Goal: Information Seeking & Learning: Find specific fact

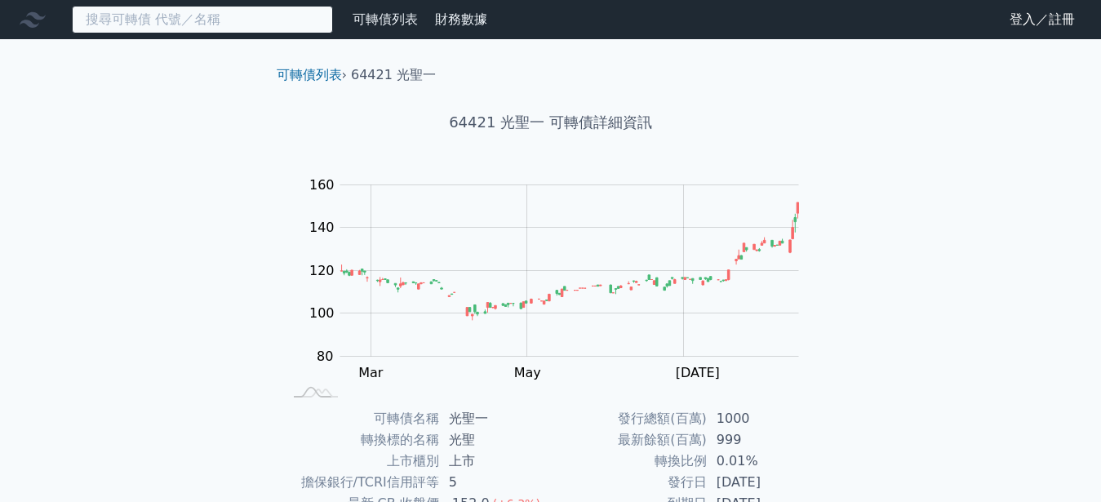
click at [162, 21] on input at bounding box center [202, 20] width 261 height 28
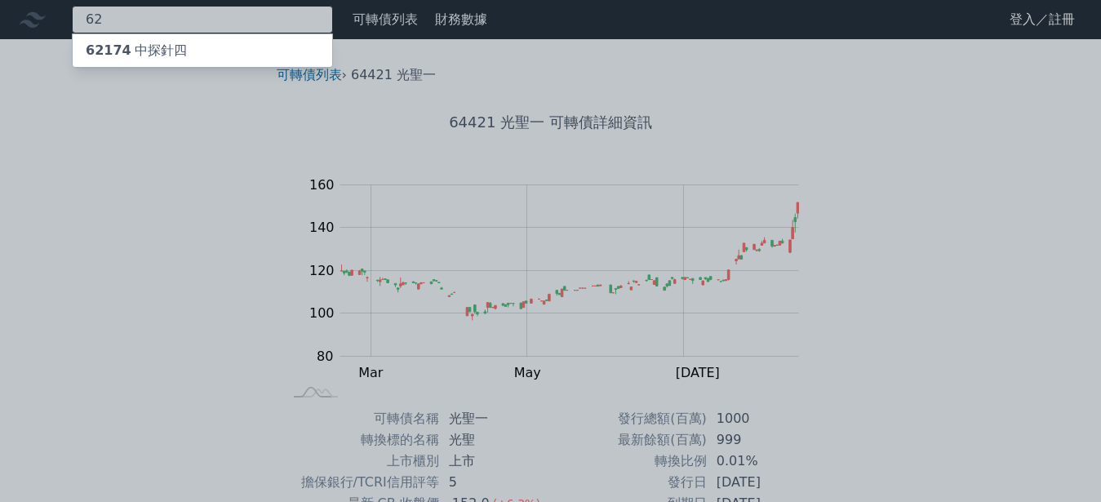
type input "6"
type input "11011"
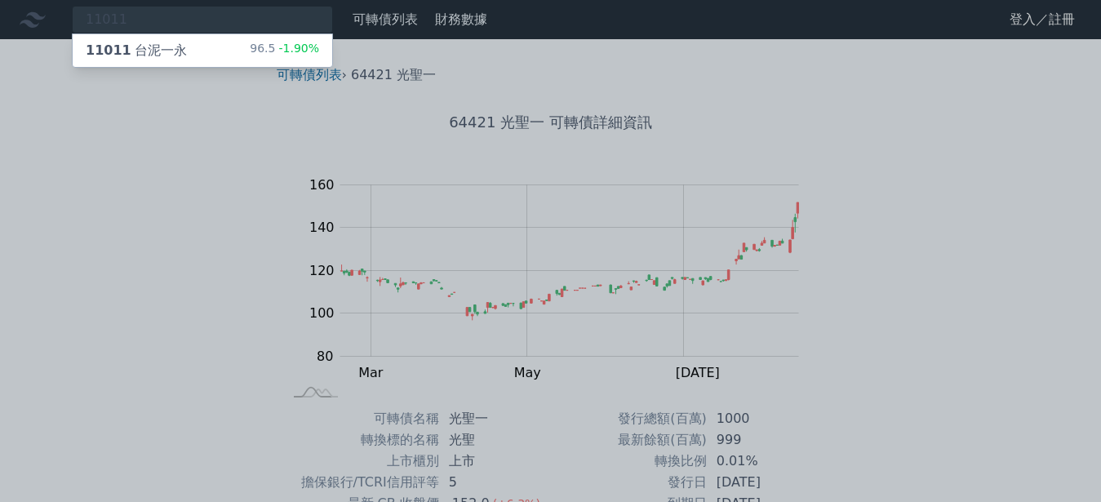
click at [109, 55] on span "11011" at bounding box center [109, 50] width 46 height 16
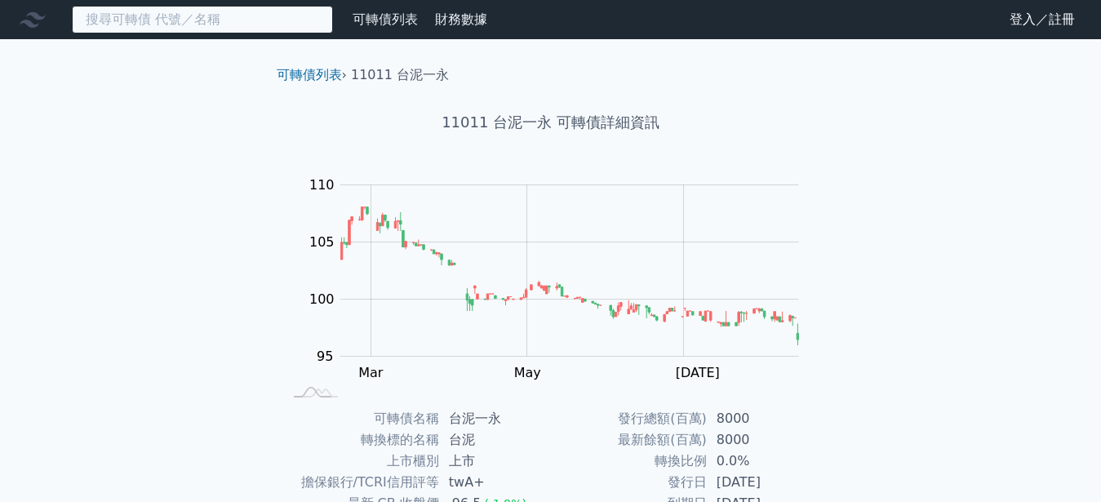
click at [137, 24] on input at bounding box center [202, 20] width 261 height 28
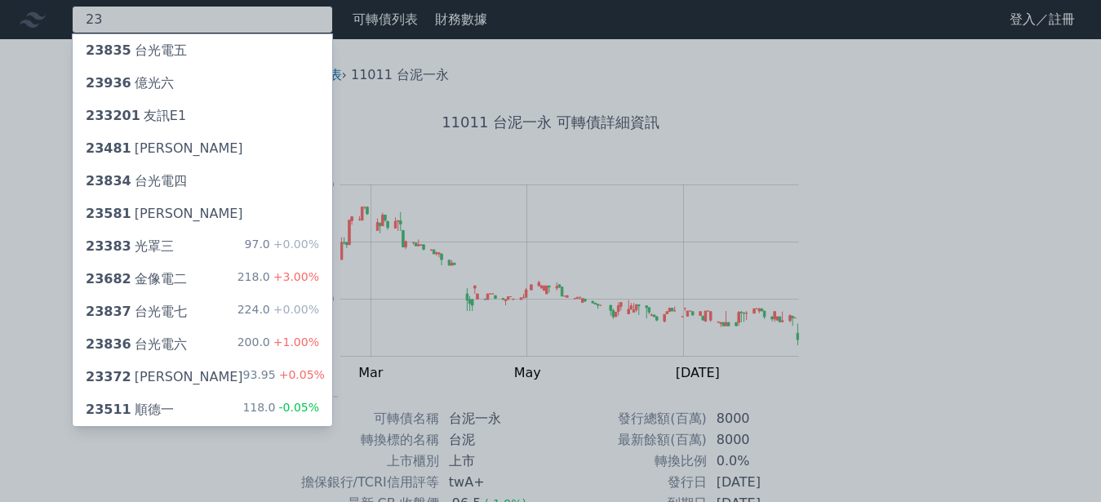
type input "2"
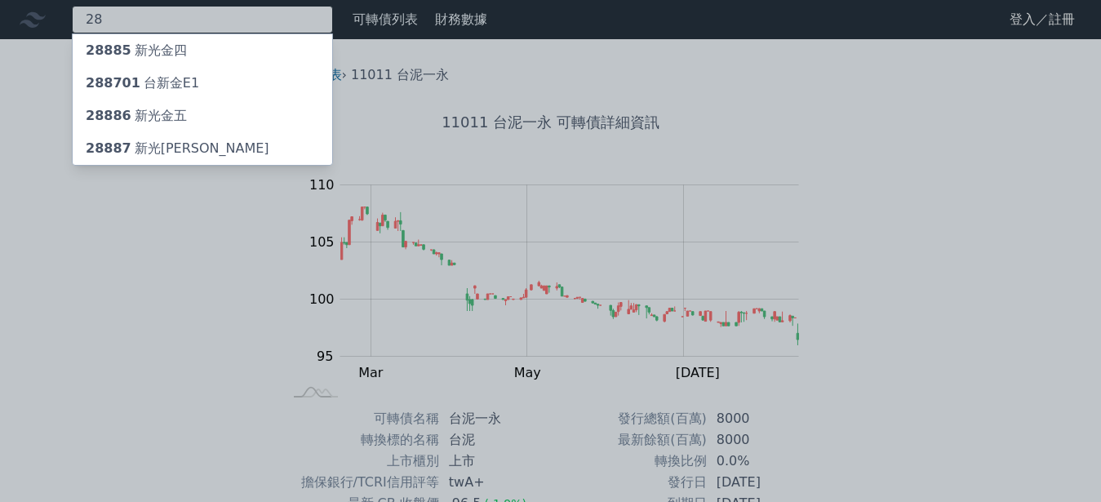
type input "2"
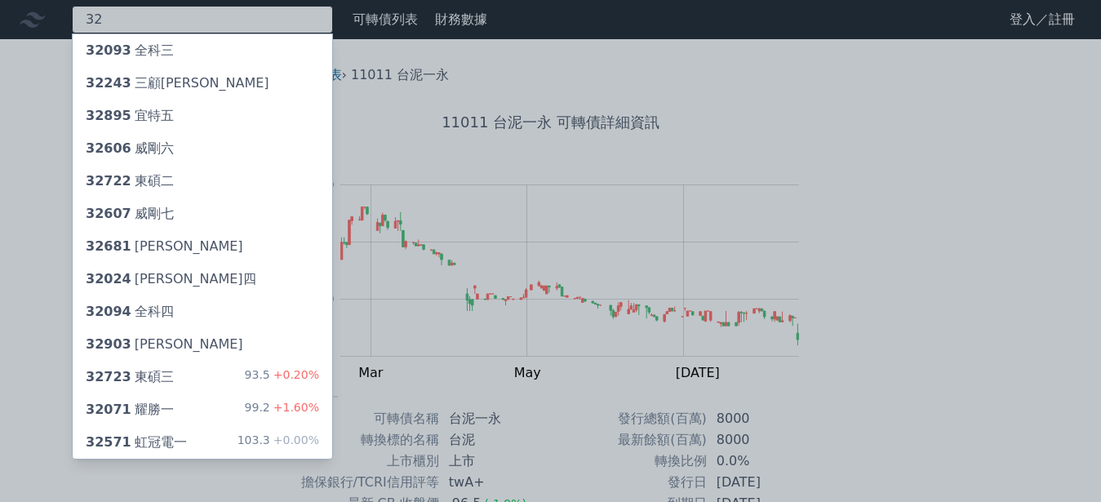
type input "32"
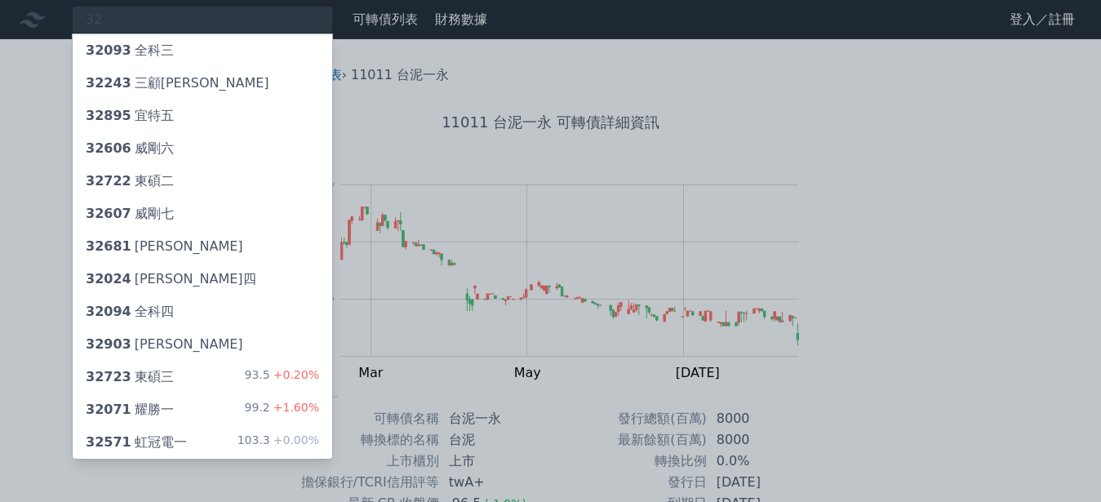
click at [120, 117] on span "32895" at bounding box center [109, 116] width 46 height 16
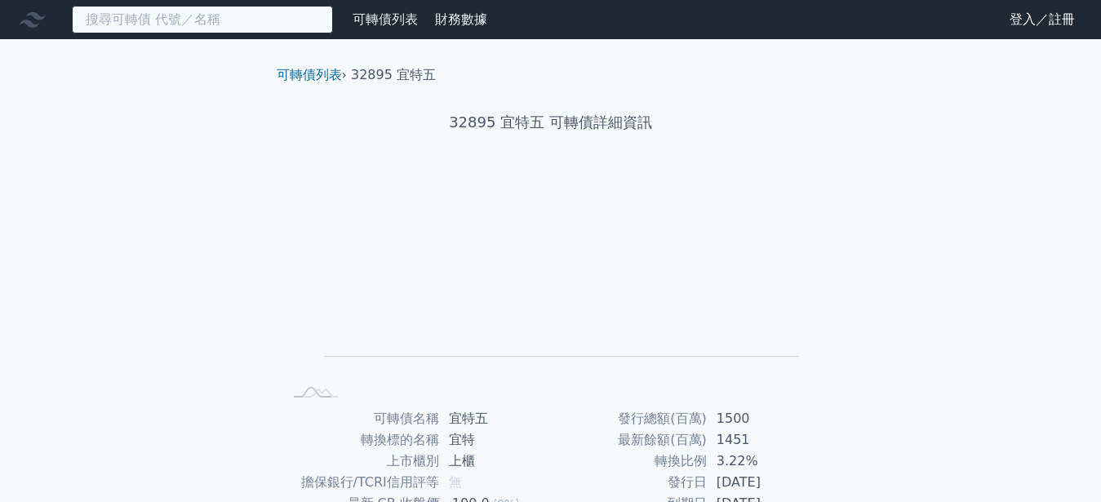
click at [139, 20] on input at bounding box center [202, 20] width 261 height 28
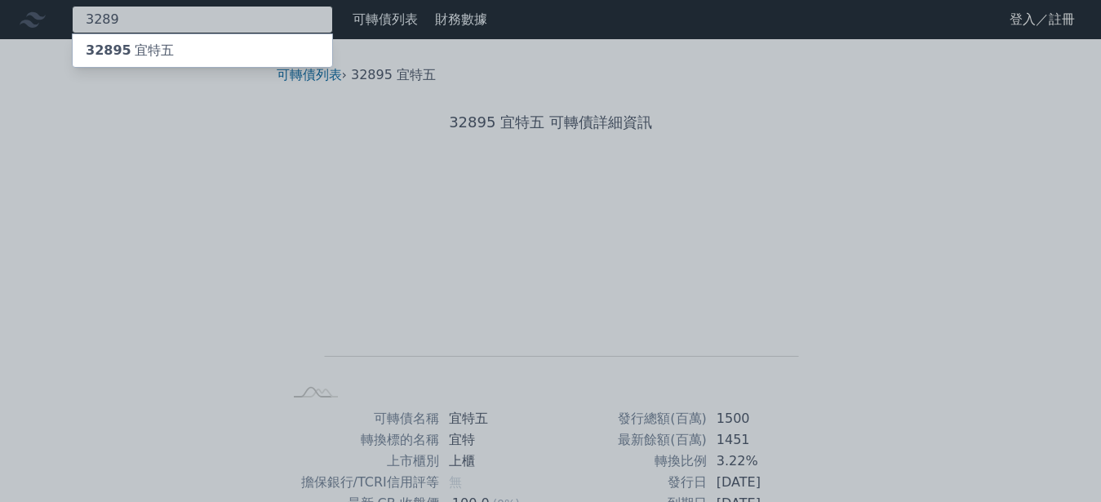
type input "3289"
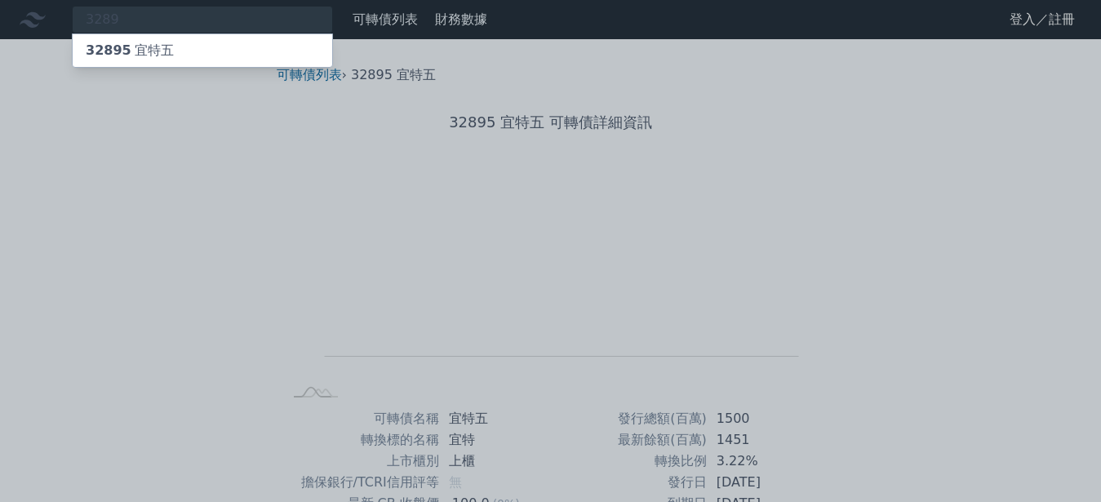
click at [150, 56] on div "32895 宜特五" at bounding box center [130, 51] width 88 height 20
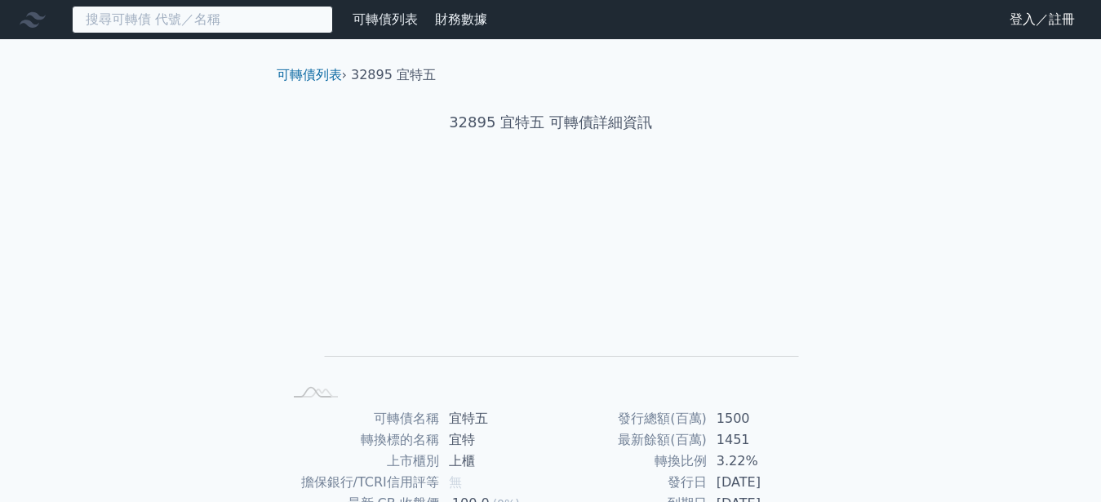
click at [155, 20] on input at bounding box center [202, 20] width 261 height 28
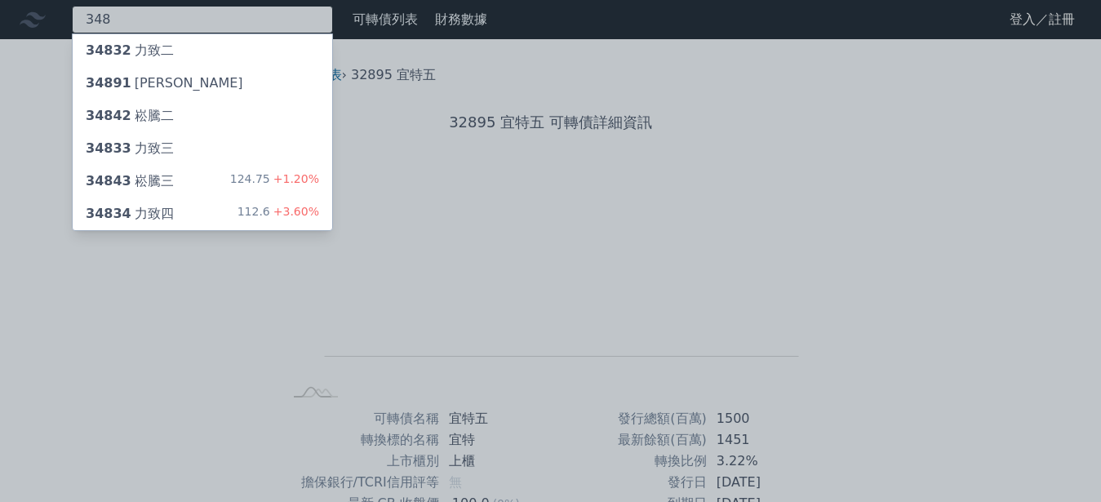
type input "348"
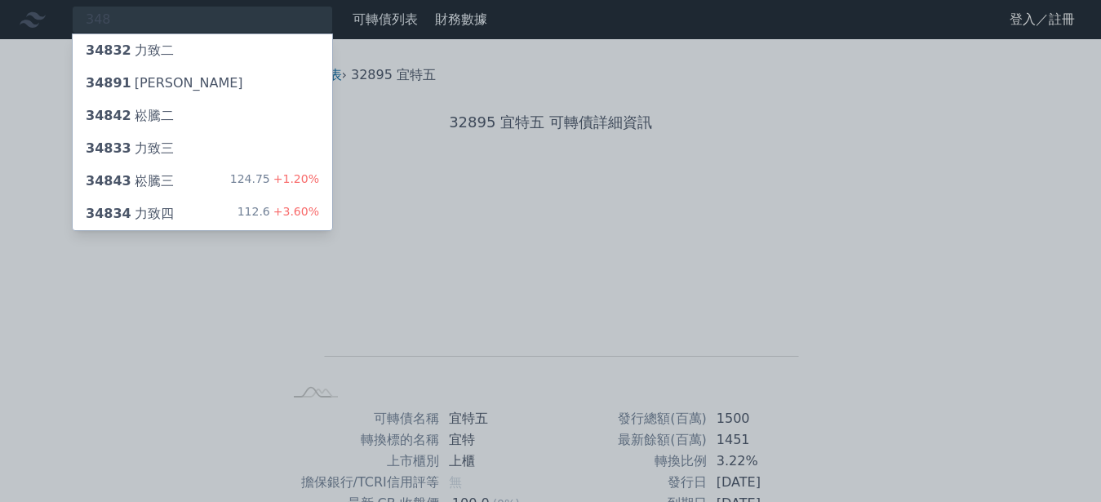
click at [144, 215] on div "34834 力致四" at bounding box center [130, 214] width 88 height 20
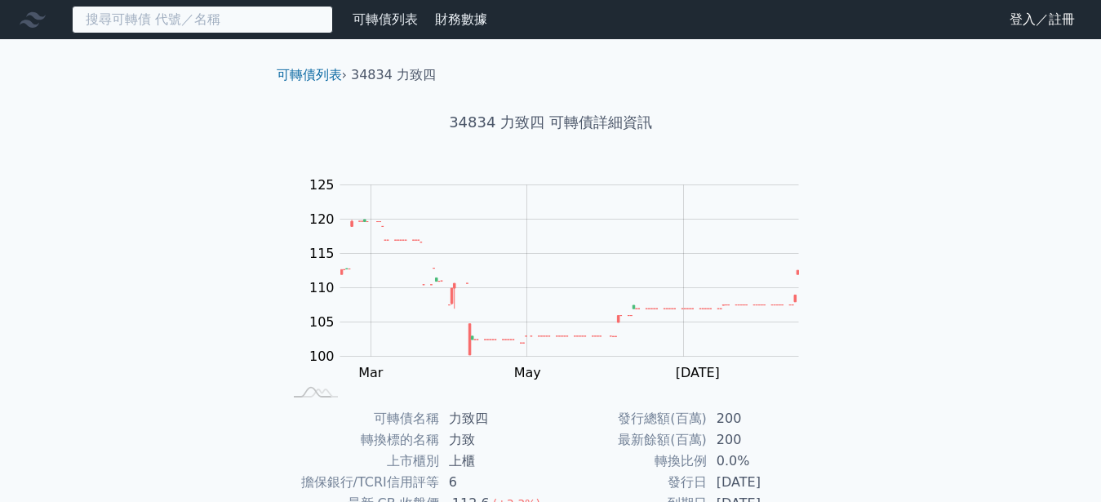
click at [171, 20] on input at bounding box center [202, 20] width 261 height 28
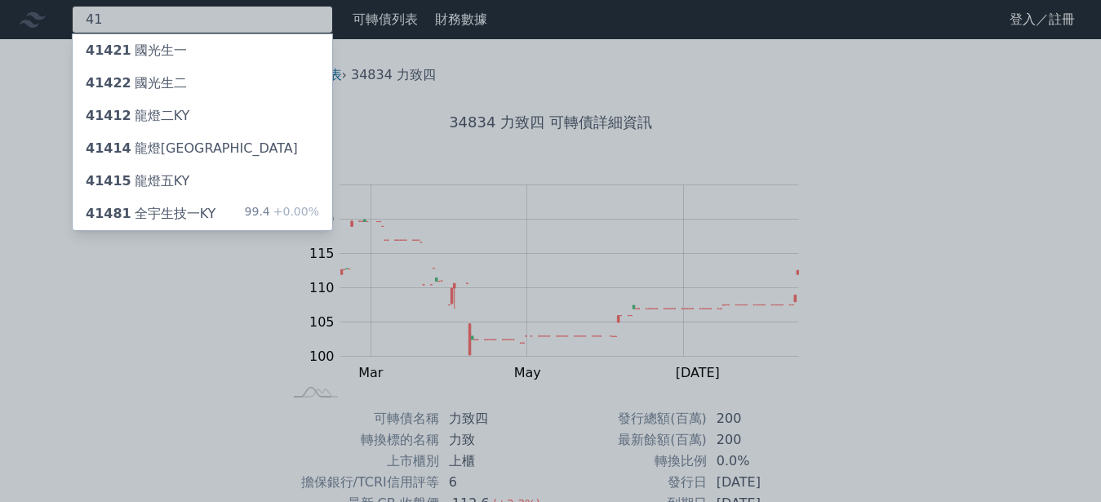
type input "4"
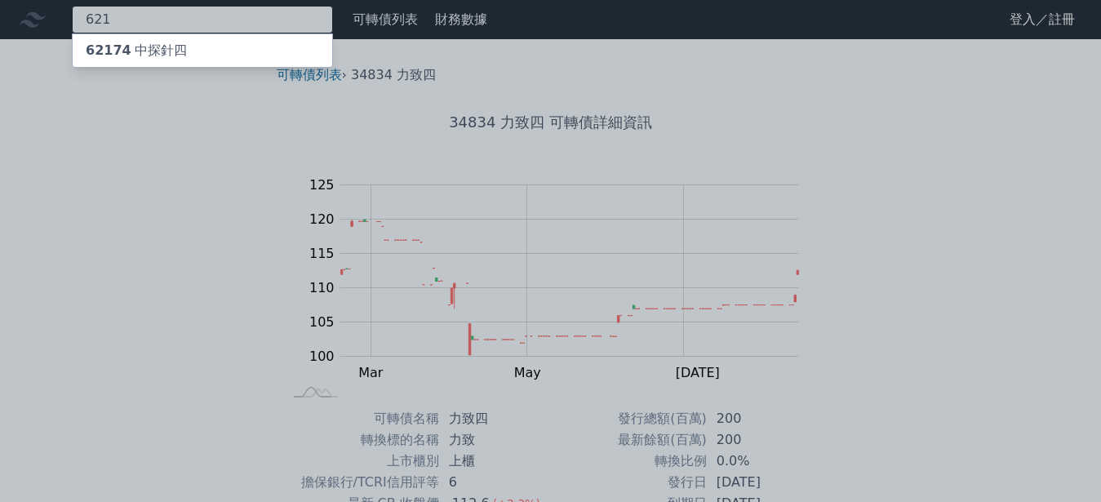
type input "621"
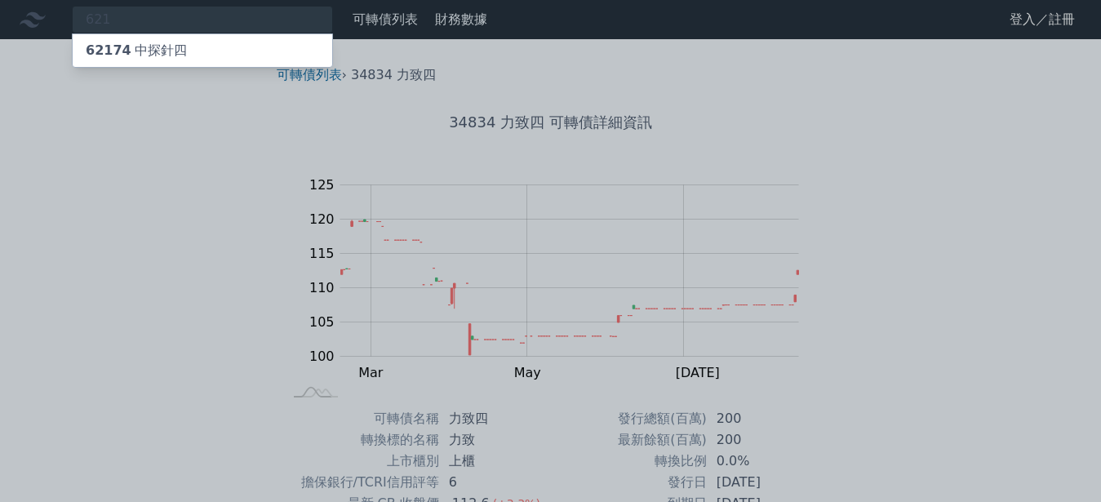
click at [147, 54] on div "62174 中探針四" at bounding box center [136, 51] width 101 height 20
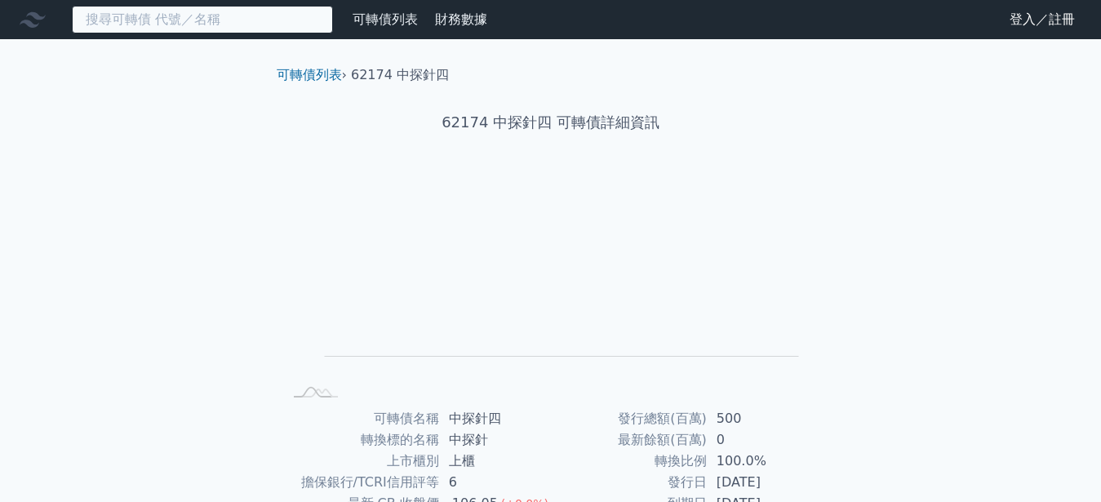
click at [144, 30] on input at bounding box center [202, 20] width 261 height 28
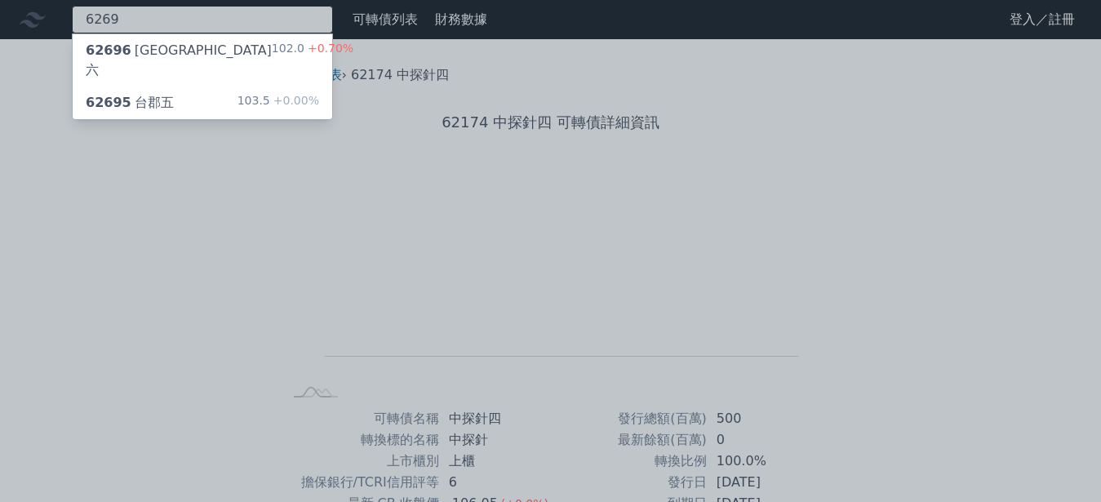
type input "6269"
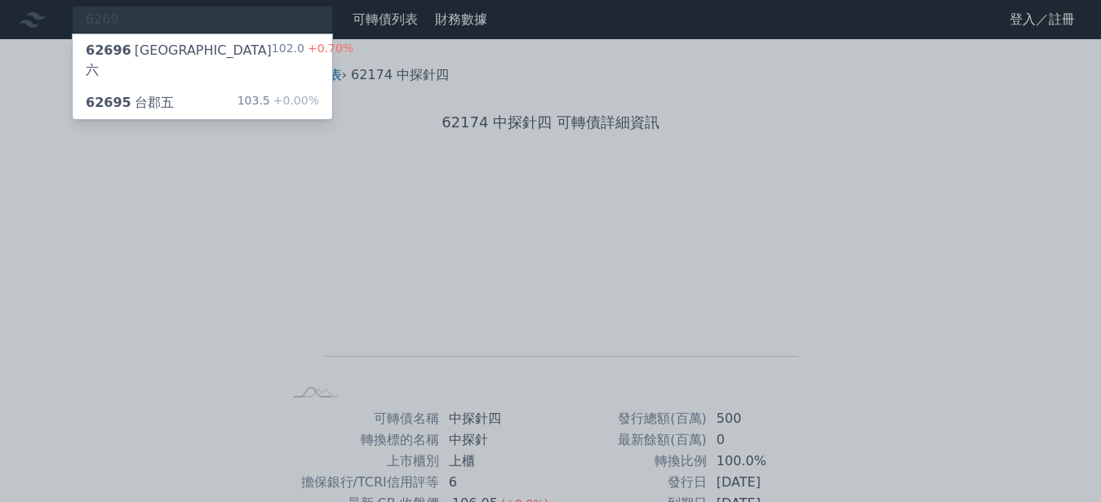
click at [135, 55] on div "62696 [GEOGRAPHIC_DATA]六" at bounding box center [179, 60] width 186 height 39
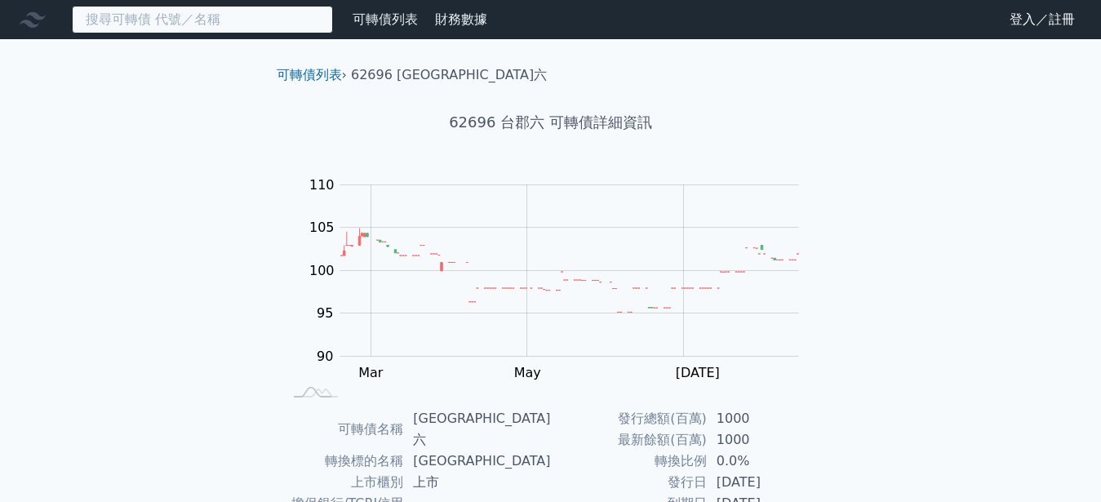
click at [106, 23] on input at bounding box center [202, 20] width 261 height 28
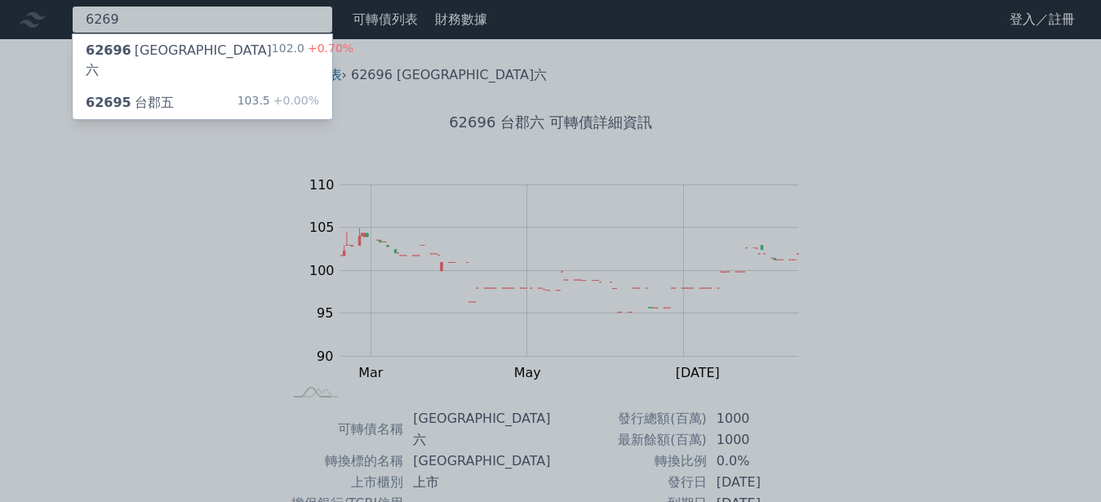
type input "6269"
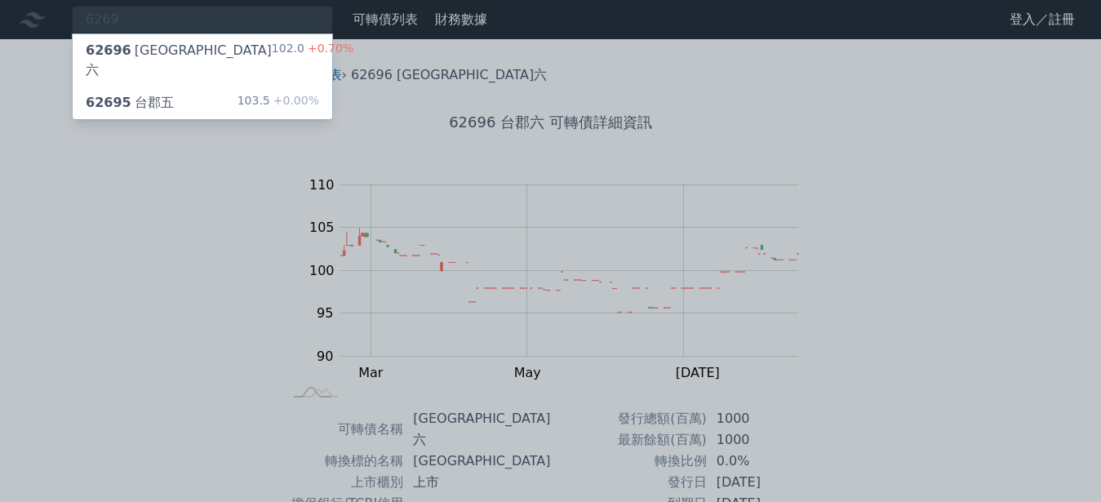
click at [149, 93] on div "62695 [GEOGRAPHIC_DATA]五" at bounding box center [130, 103] width 88 height 20
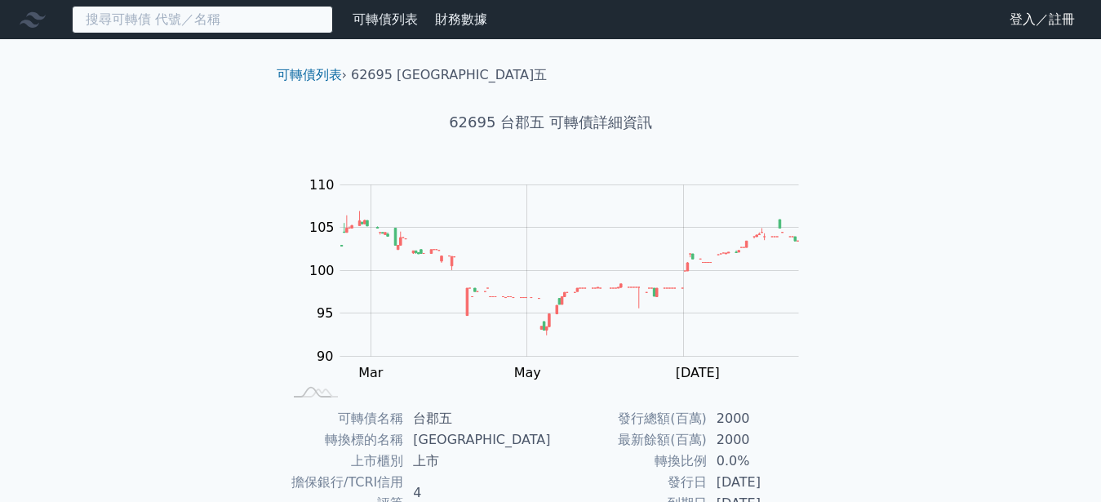
click at [184, 21] on input at bounding box center [202, 20] width 261 height 28
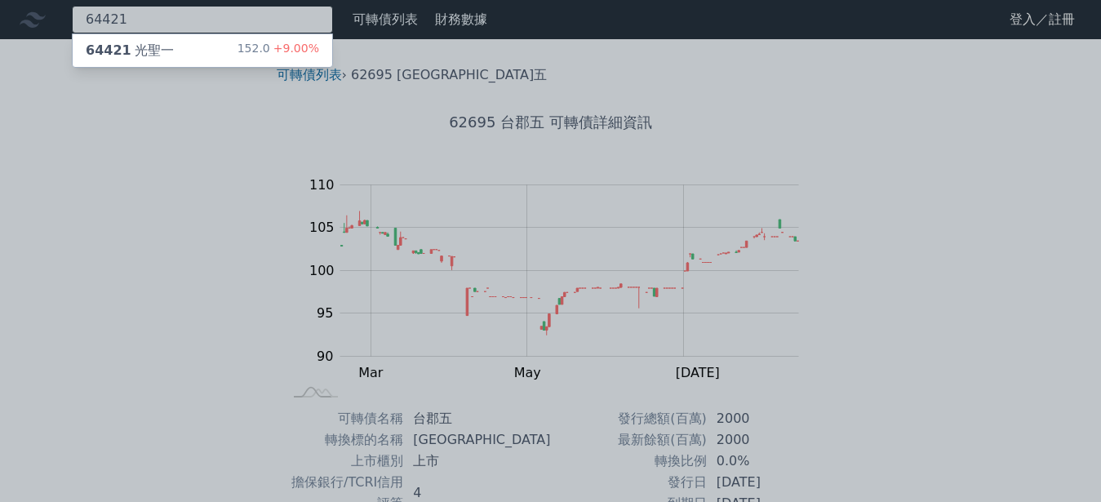
type input "64421"
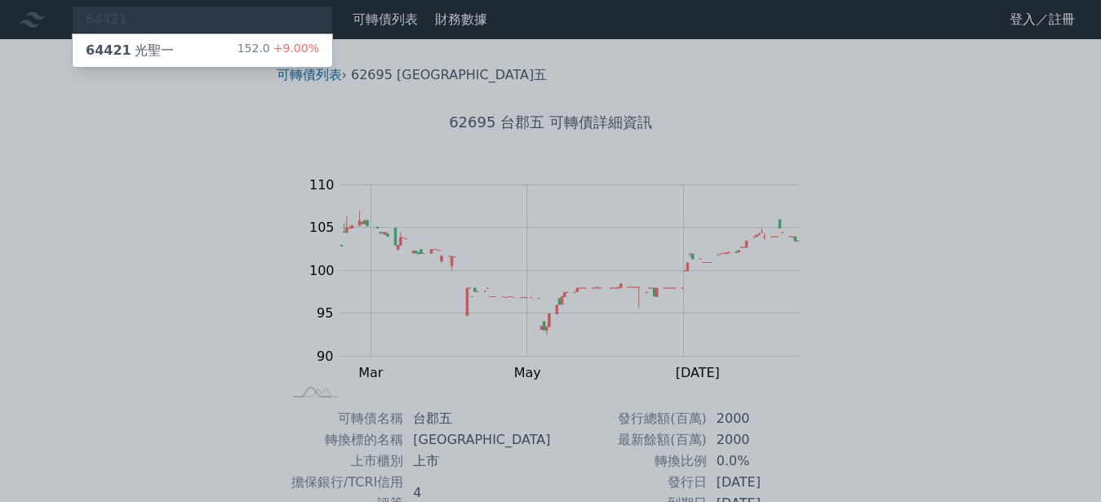
click at [122, 54] on span "64421" at bounding box center [109, 50] width 46 height 16
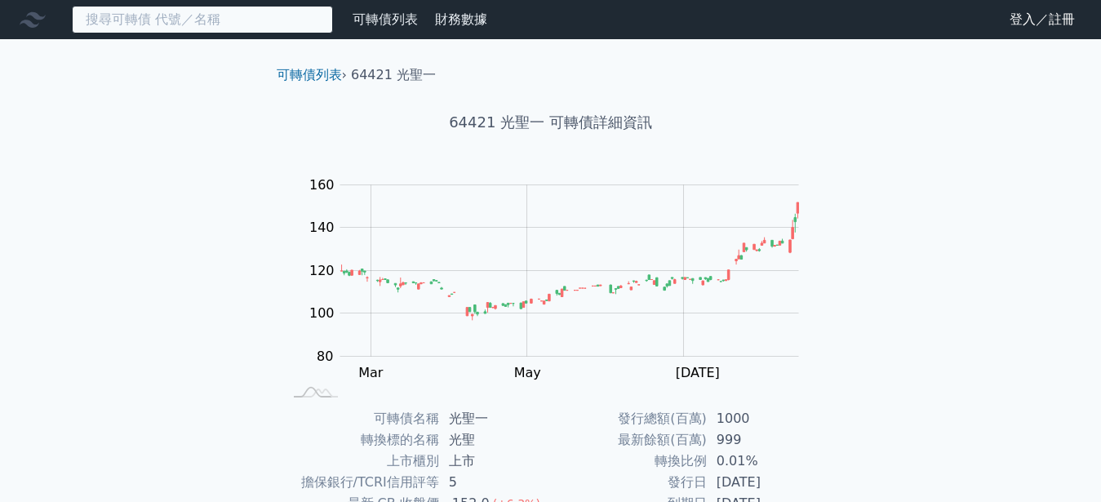
click at [112, 16] on input at bounding box center [202, 20] width 261 height 28
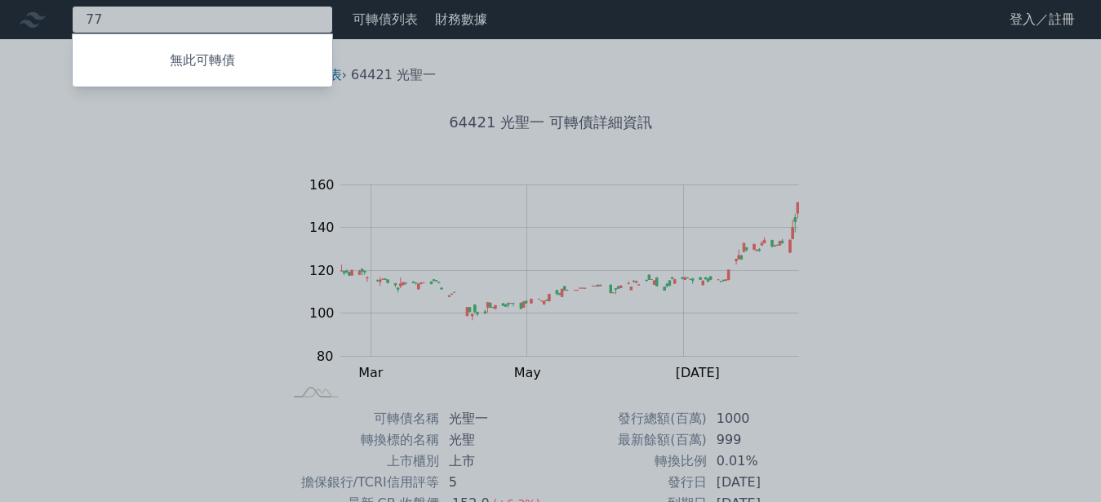
type input "7"
type input "8"
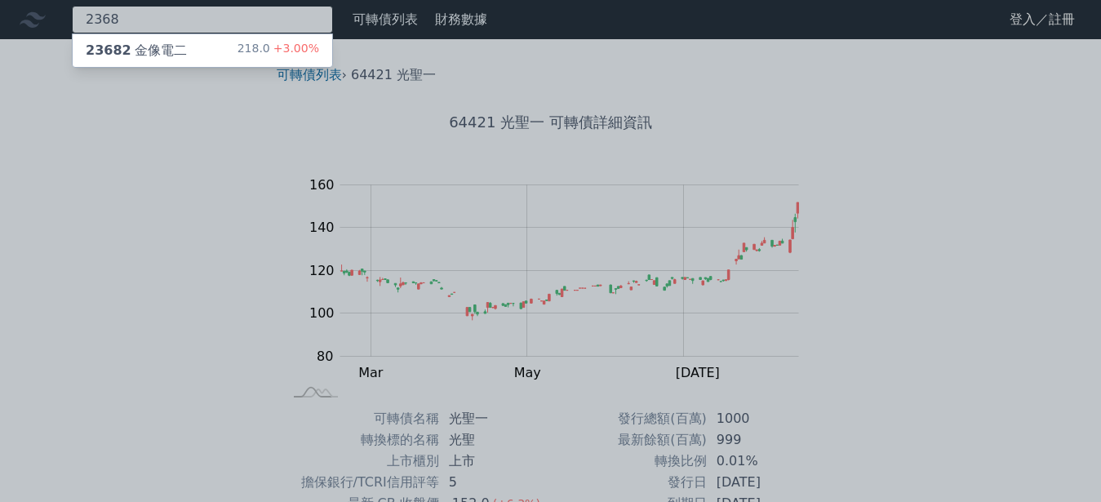
type input "2368"
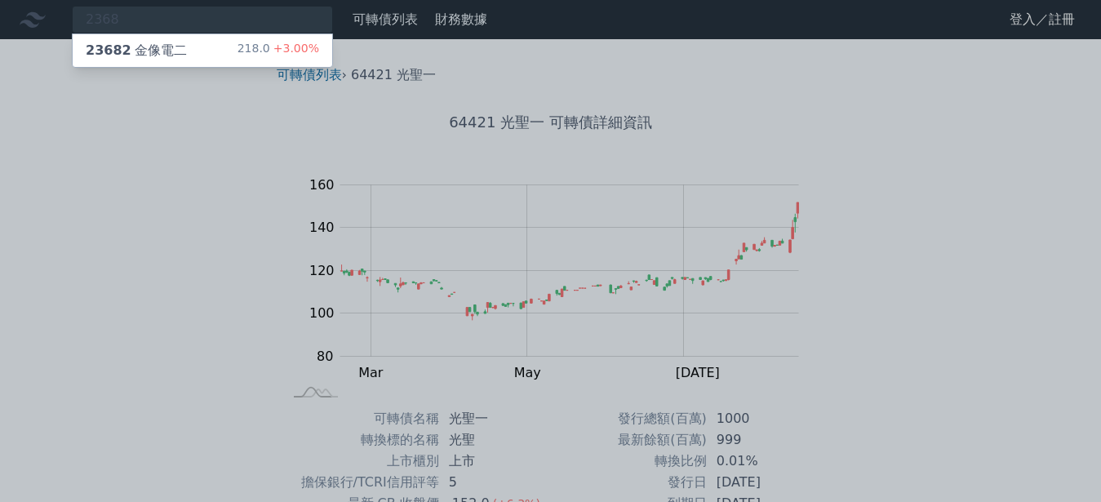
click at [159, 55] on div "23682 金像電二" at bounding box center [136, 51] width 101 height 20
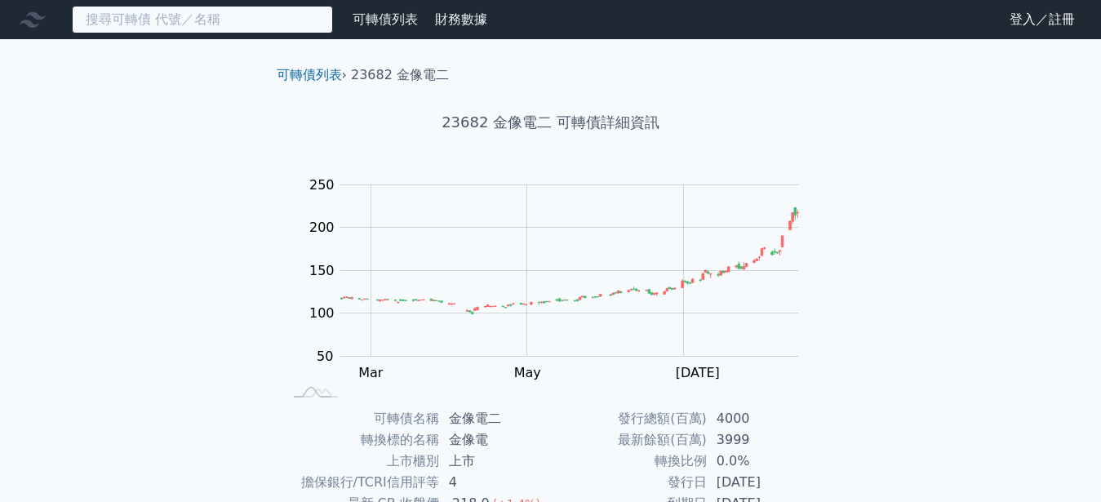
click at [146, 22] on input at bounding box center [202, 20] width 261 height 28
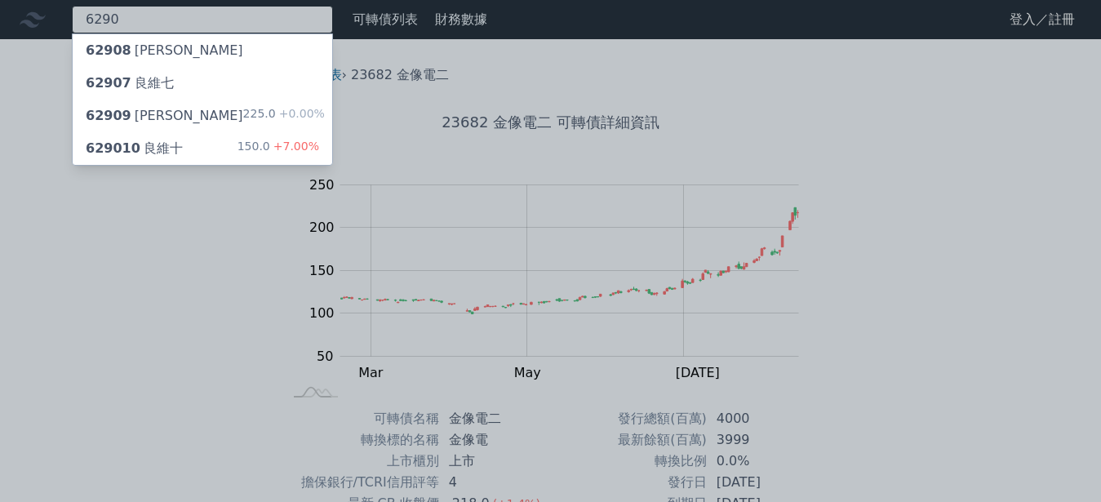
type input "6290"
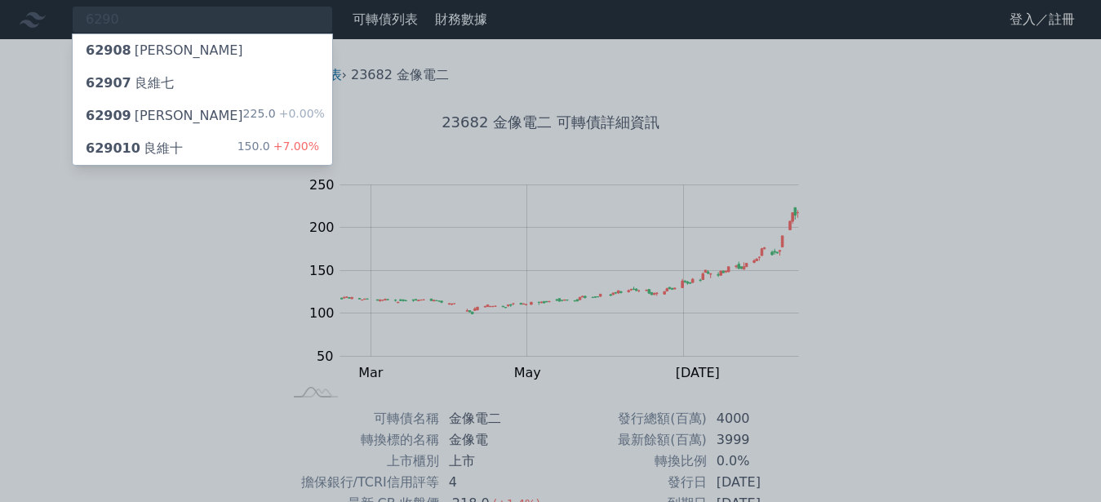
click at [108, 152] on span "629010" at bounding box center [113, 148] width 55 height 16
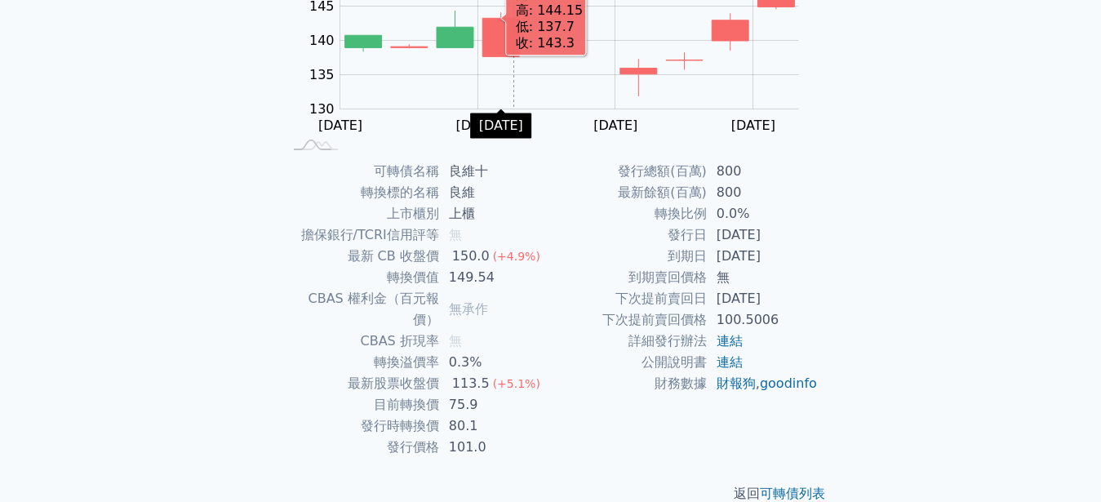
scroll to position [254, 0]
